Goal: Task Accomplishment & Management: Use online tool/utility

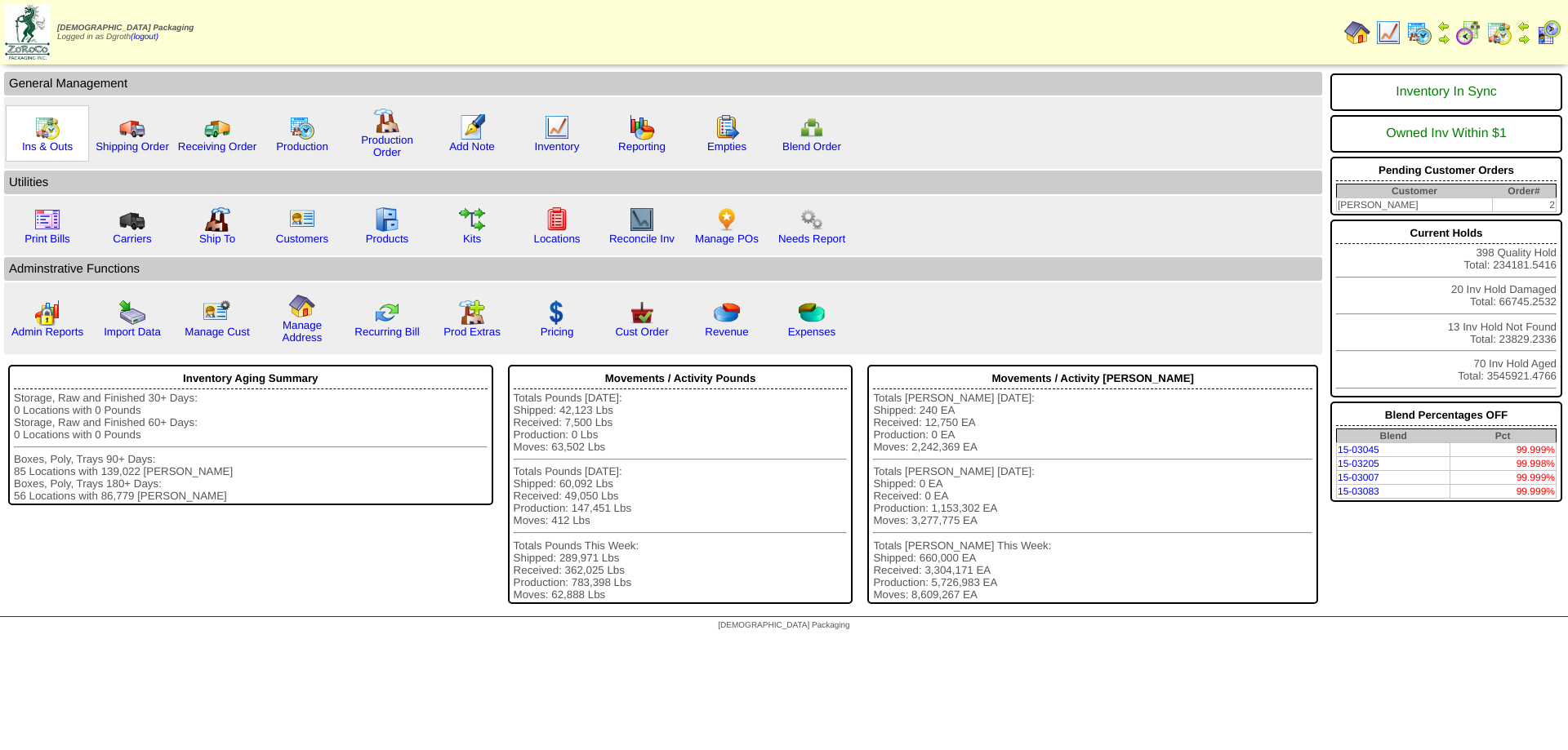
click at [53, 119] on img at bounding box center [47, 127] width 26 height 26
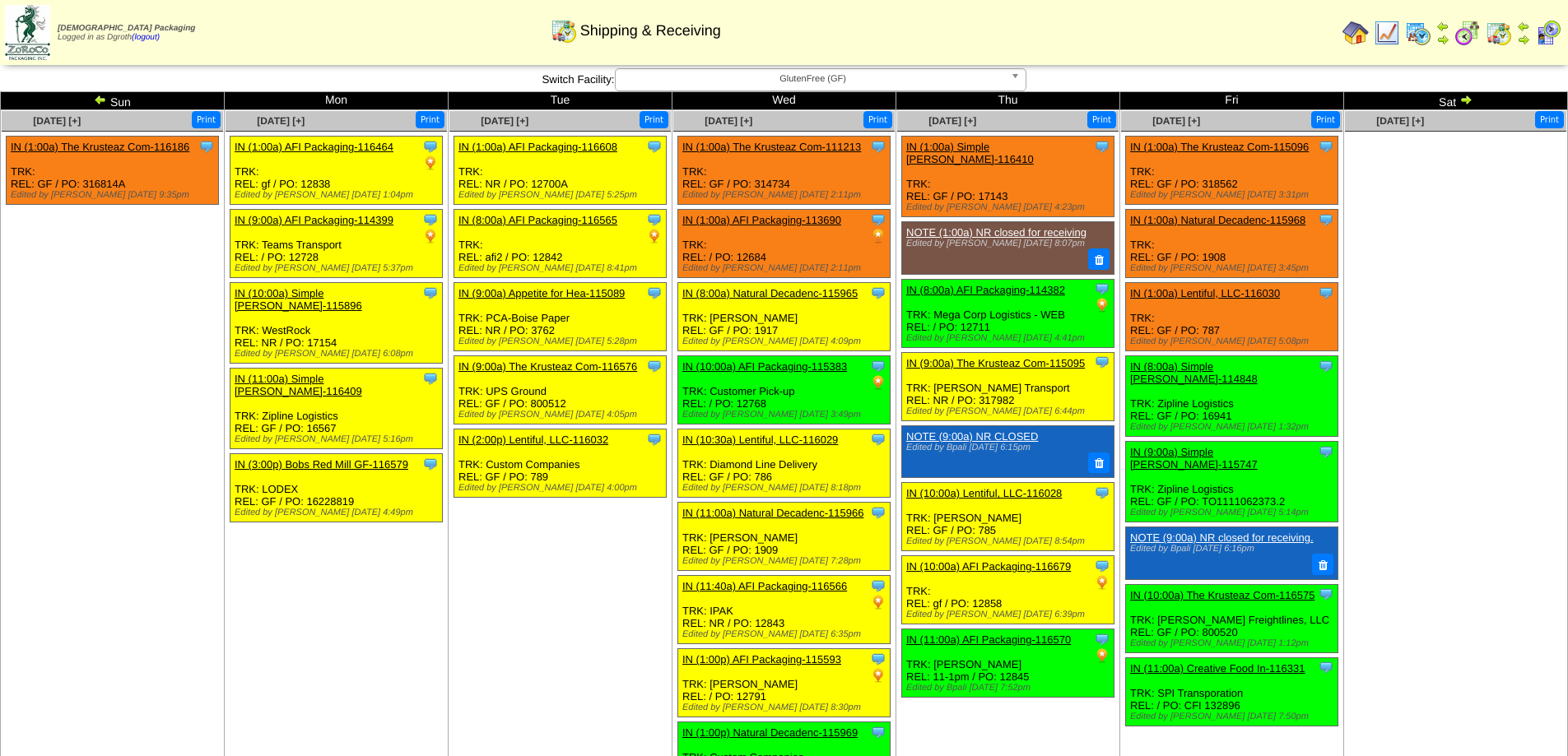
click at [699, 77] on span "GlutenFree (GF)" at bounding box center [813, 79] width 382 height 20
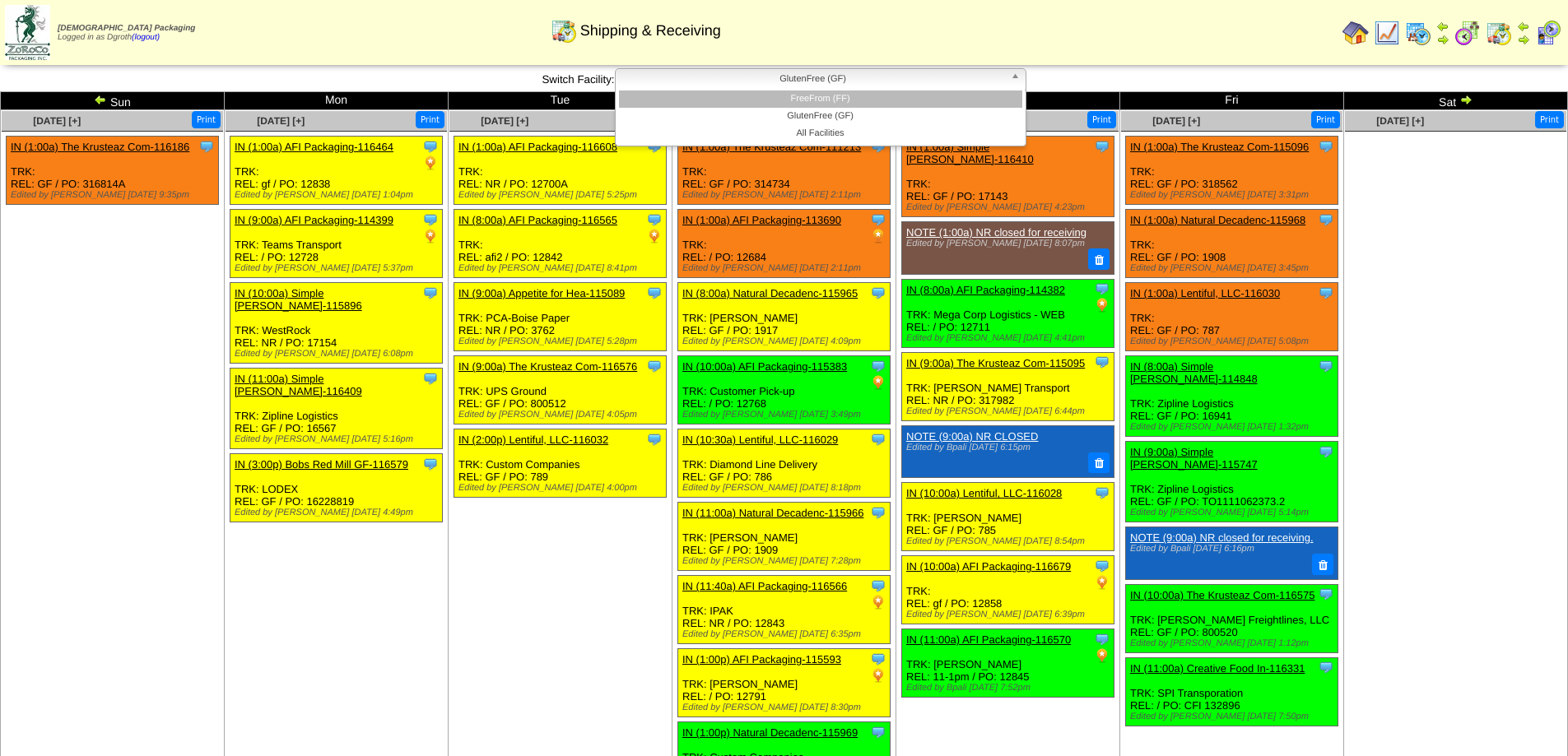
click at [784, 96] on li "FreeFrom (FF)" at bounding box center [821, 99] width 404 height 17
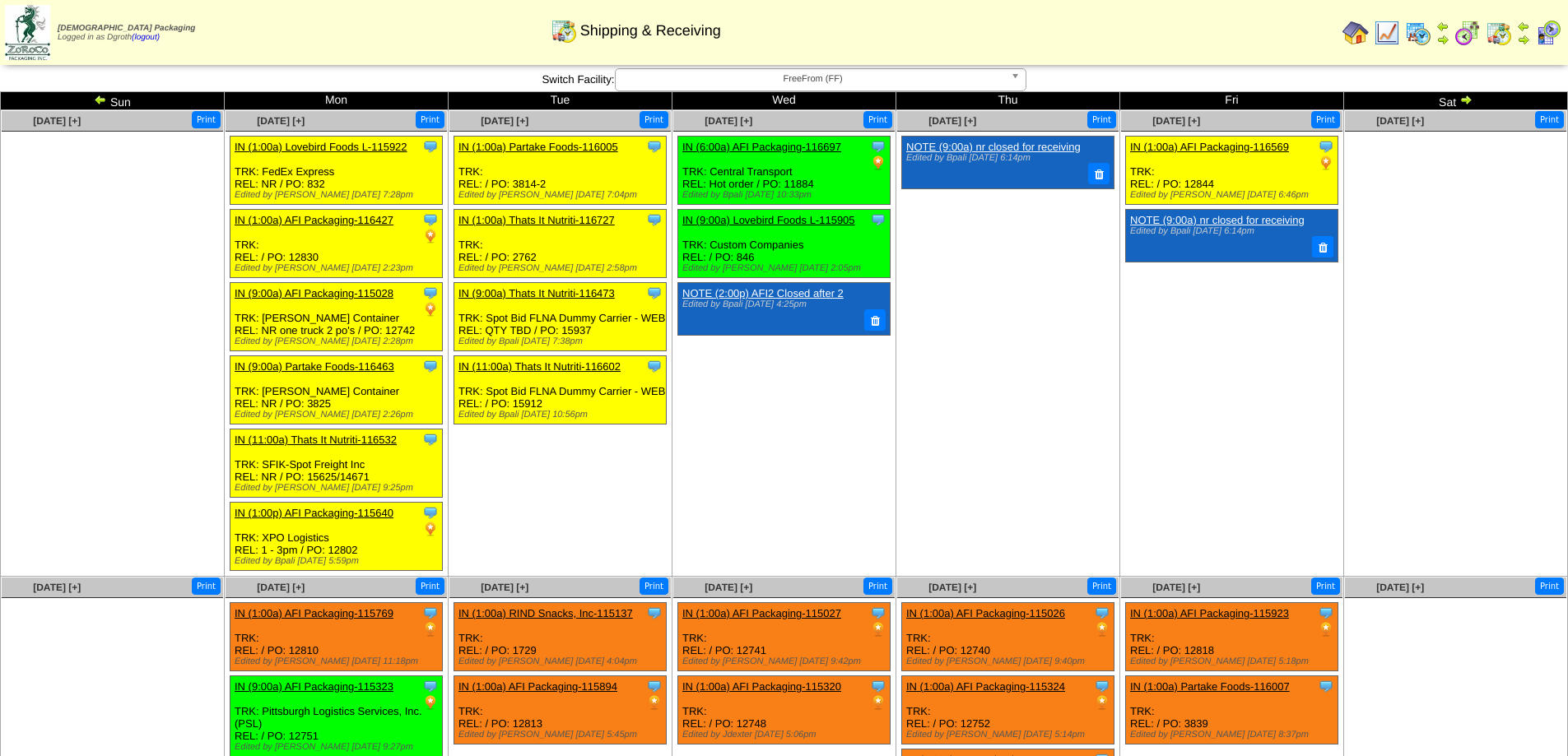
click at [563, 528] on td "[DATE] [+] Print Clone Item IN (1:00a) Partake Foods-116005 Partake Foods Sched…" at bounding box center [560, 343] width 224 height 466
click at [98, 96] on img at bounding box center [101, 100] width 13 height 13
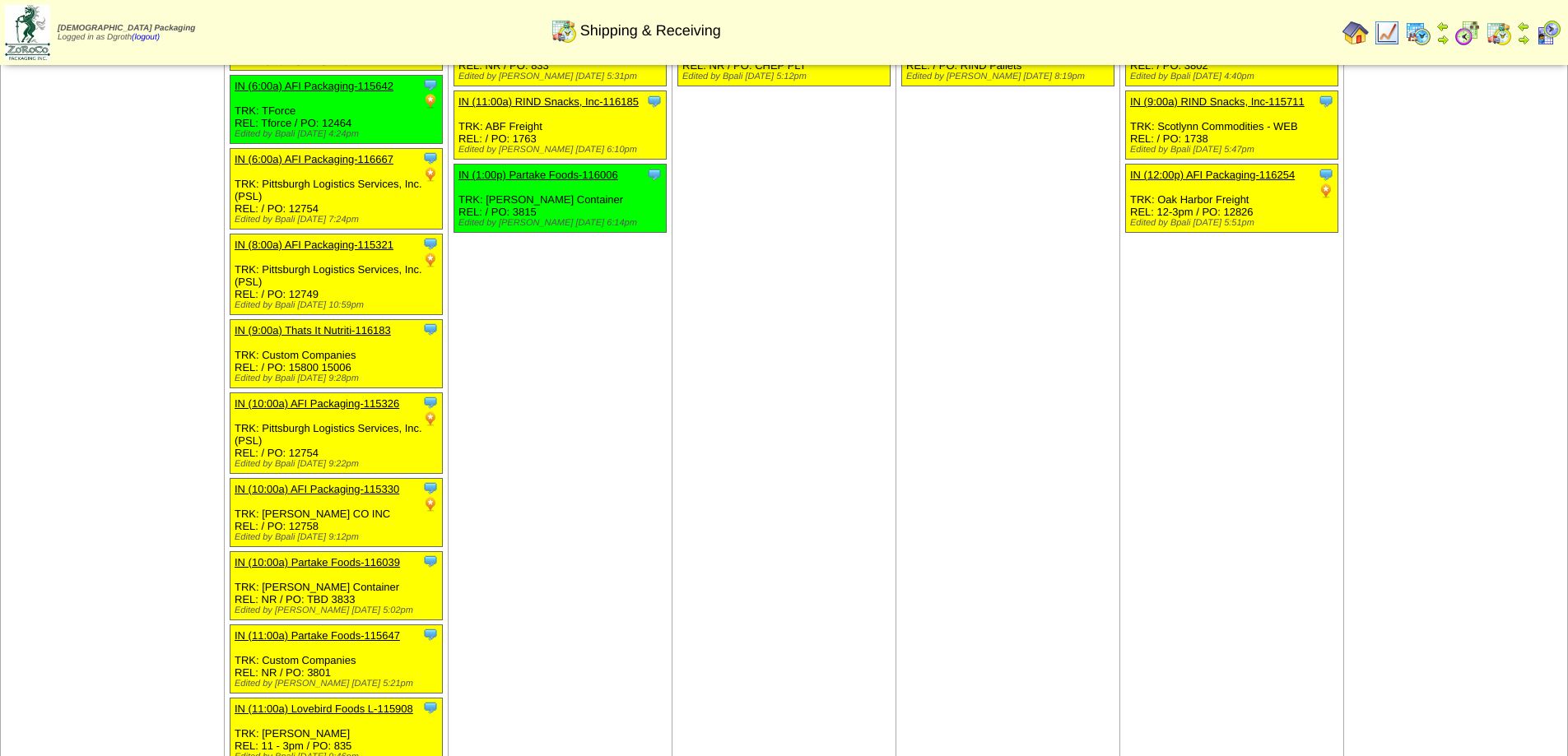
scroll to position [494, 0]
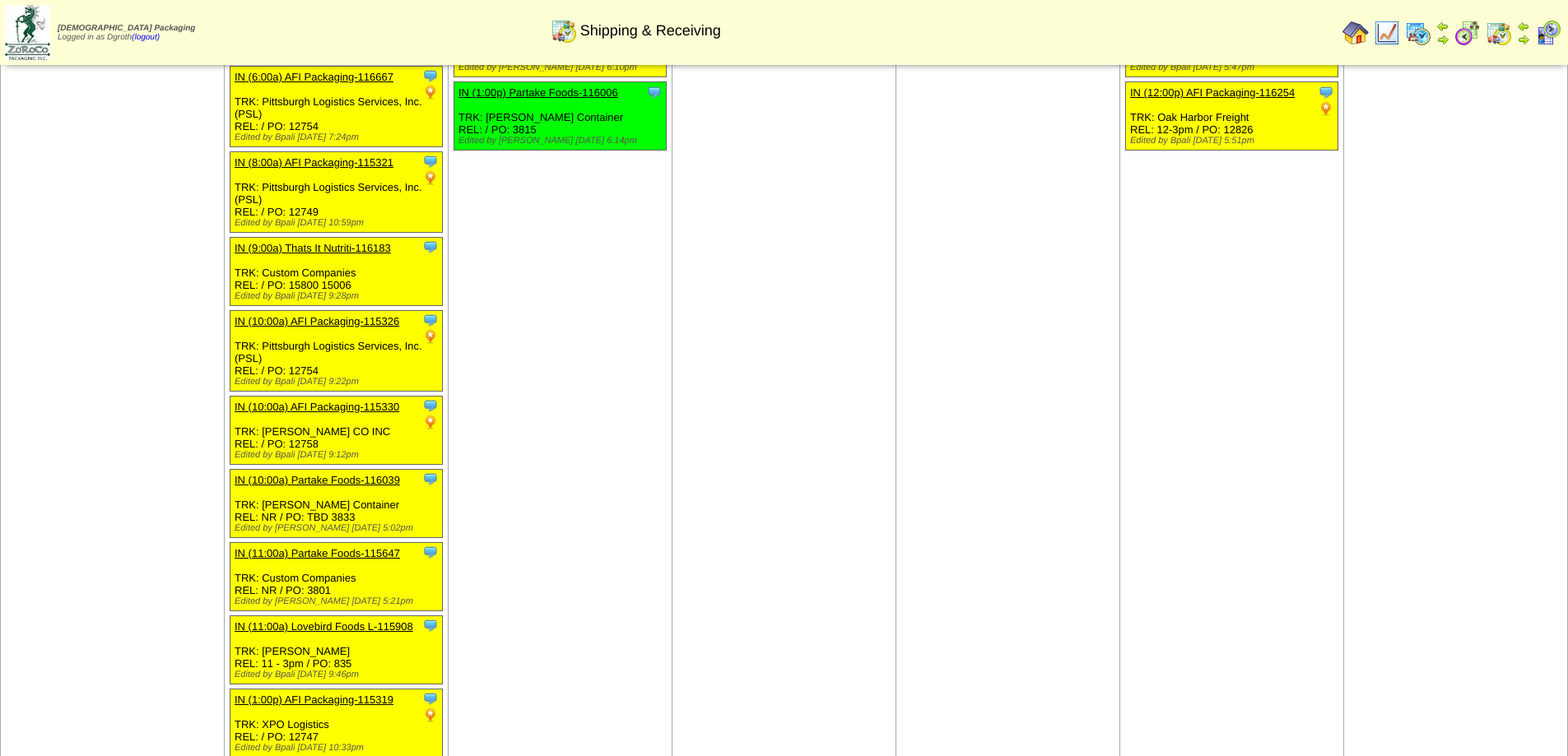
click at [913, 208] on td "Sep 04 [+] Print Clone Item OUT (1:00a) Partake Foods-116455 Partake Foods Sche…" at bounding box center [1009, 263] width 224 height 1294
